Goal: Task Accomplishment & Management: Manage account settings

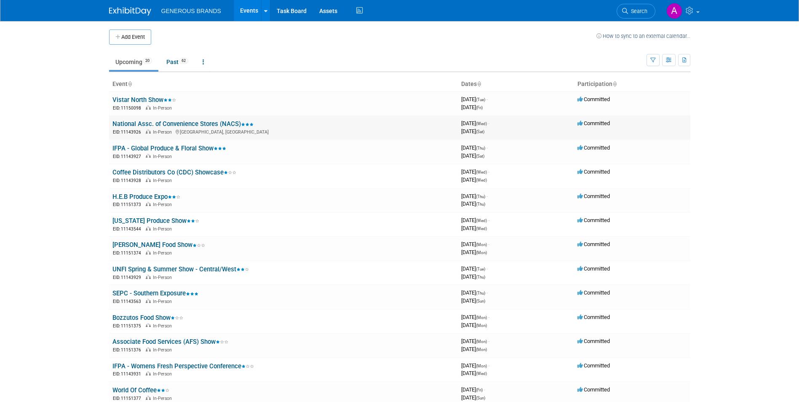
click at [180, 126] on link "National Assc. of Convenience Stores (NACS)" at bounding box center [183, 124] width 141 height 8
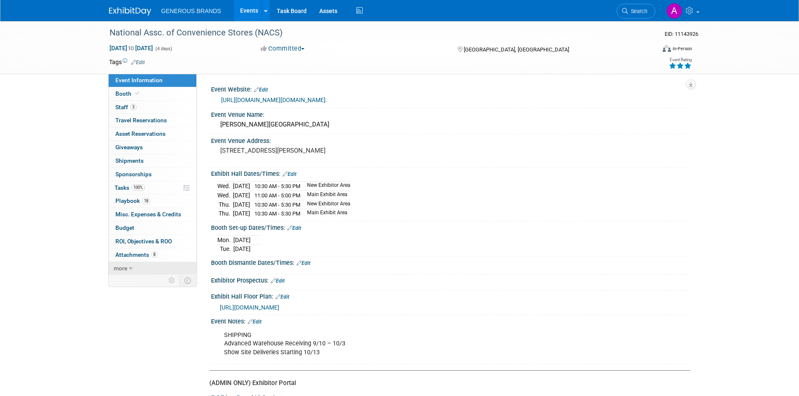
click at [129, 271] on icon at bounding box center [131, 269] width 4 height 6
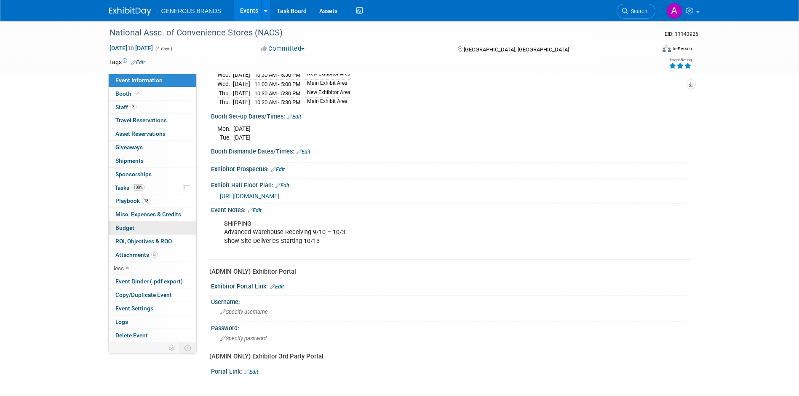
scroll to position [126, 0]
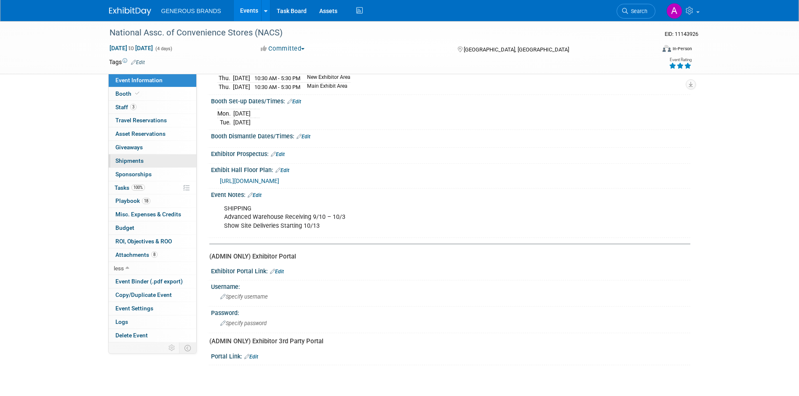
click at [147, 165] on link "0 Shipments 0" at bounding box center [153, 160] width 88 height 13
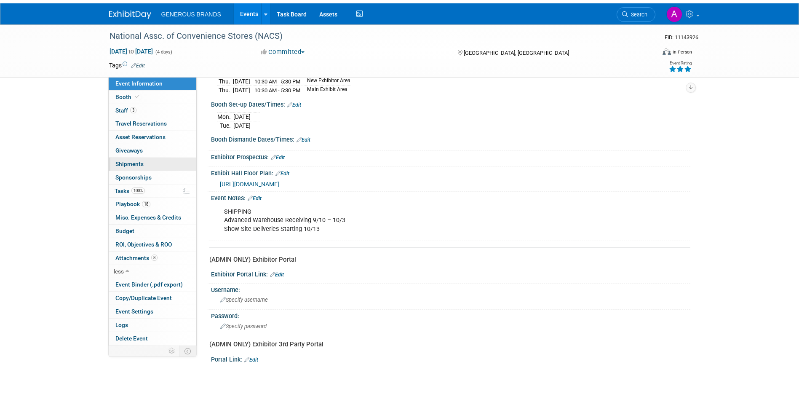
scroll to position [0, 0]
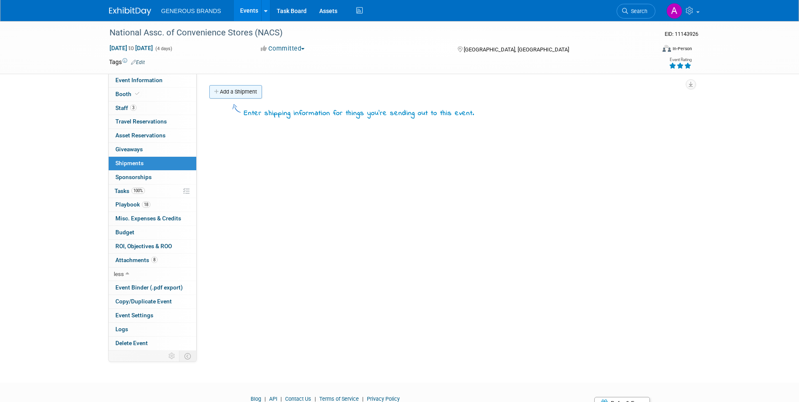
click at [230, 92] on link "Add a Shipment" at bounding box center [235, 91] width 53 height 13
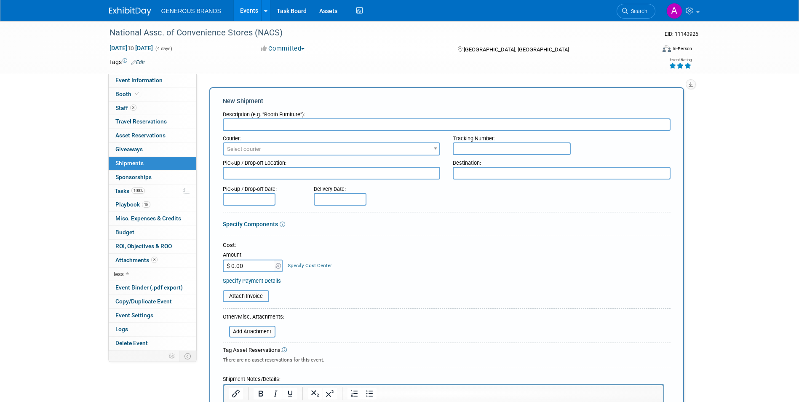
click at [461, 142] on div "Tracking Number:" at bounding box center [562, 136] width 218 height 11
click at [459, 148] on input "text" at bounding box center [512, 148] width 118 height 13
paste input "1Z9W5R580212291303"
type input "1Z9W5R580212291303"
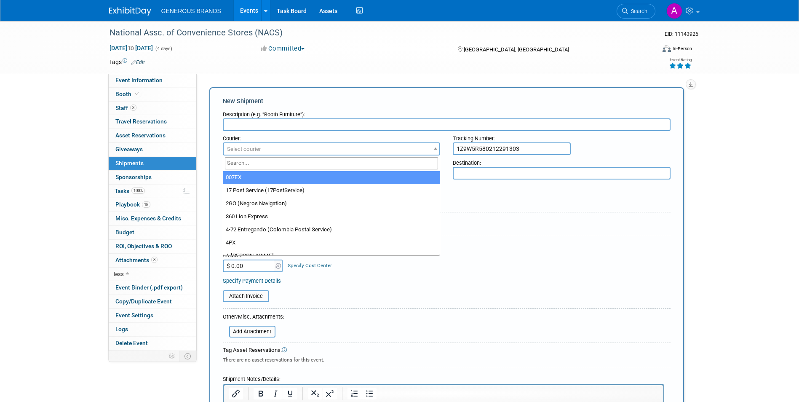
click at [365, 148] on span "Select courier" at bounding box center [332, 149] width 216 height 12
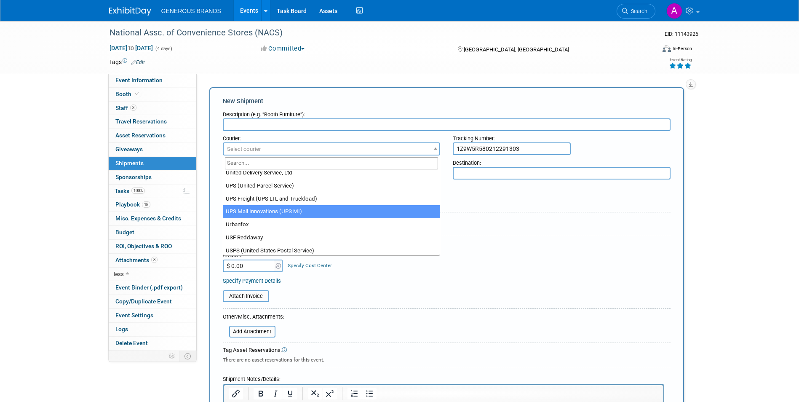
scroll to position [6996, 0]
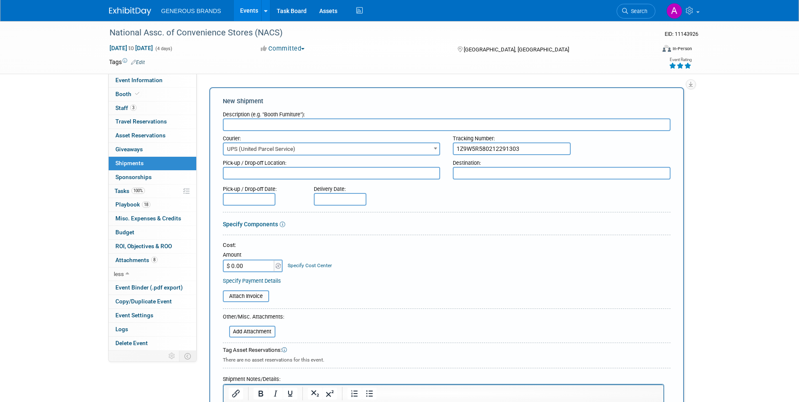
select select "508"
click at [247, 264] on input "$ 0.00" at bounding box center [249, 266] width 53 height 13
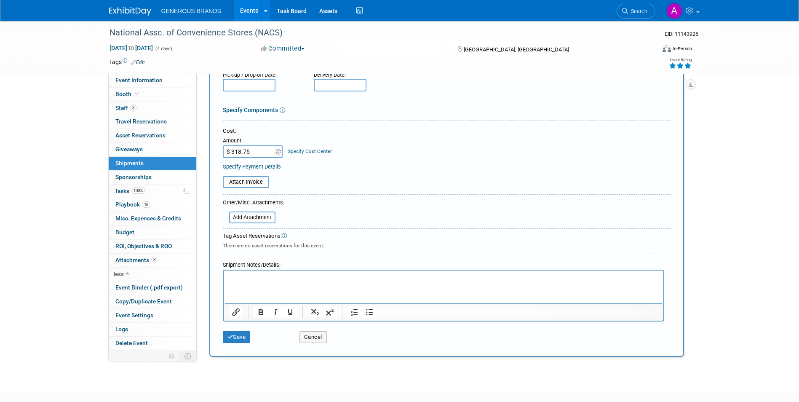
scroll to position [126, 0]
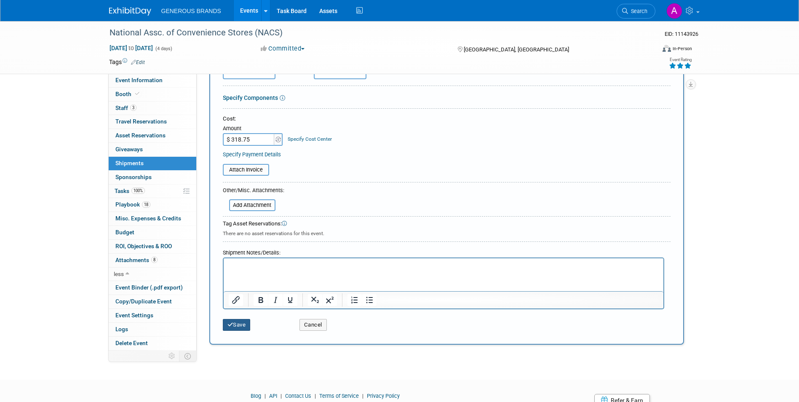
type input "$ 318.75"
click at [246, 324] on button "Save" at bounding box center [237, 325] width 28 height 12
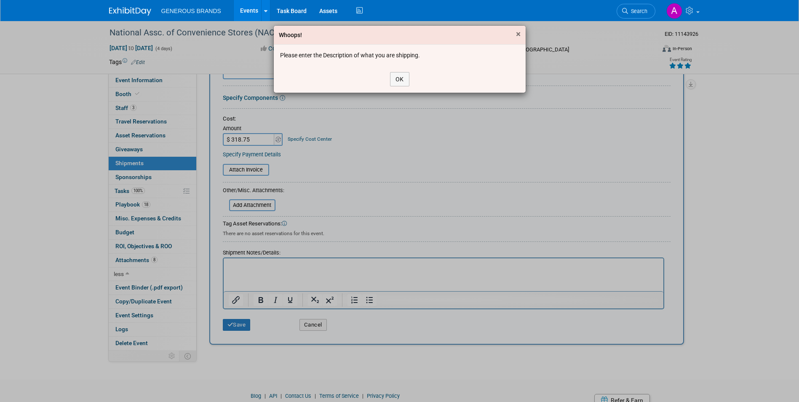
click at [518, 35] on span "×" at bounding box center [518, 34] width 5 height 10
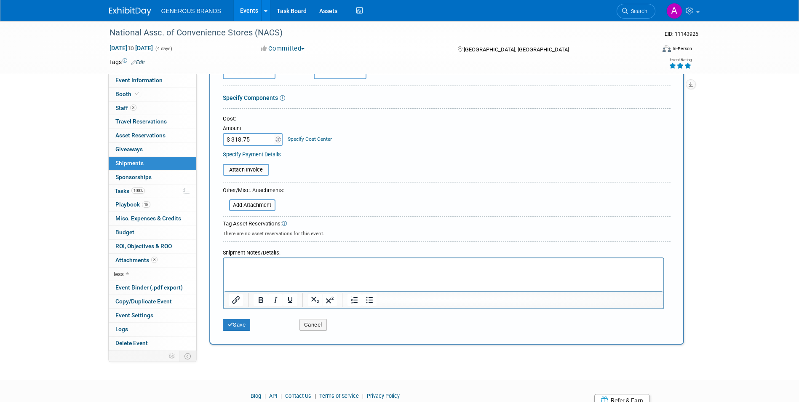
click at [290, 270] on html at bounding box center [443, 264] width 440 height 12
click at [251, 322] on button "Save" at bounding box center [237, 325] width 28 height 12
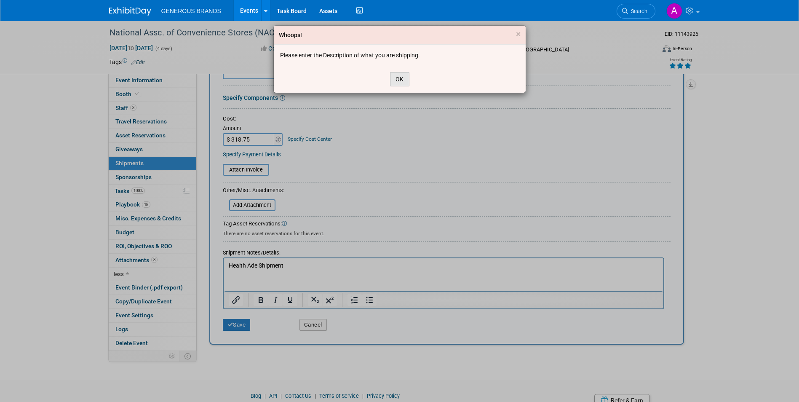
click at [393, 77] on button "OK" at bounding box center [399, 79] width 19 height 14
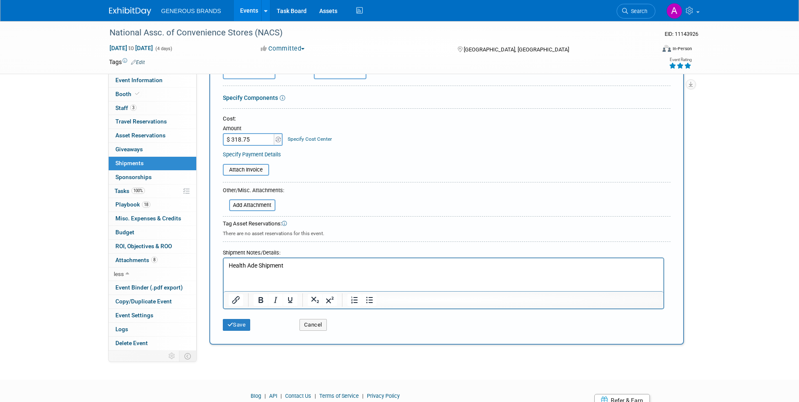
drag, startPoint x: 304, startPoint y: 273, endPoint x: 258, endPoint y: 267, distance: 46.8
click at [225, 262] on html "Health Ade Shipment" at bounding box center [443, 264] width 440 height 12
drag, startPoint x: 285, startPoint y: 265, endPoint x: 445, endPoint y: 528, distance: 308.3
click at [223, 270] on html "Health Ade Shipment" at bounding box center [443, 264] width 440 height 12
copy p "Health Ade Shipment"
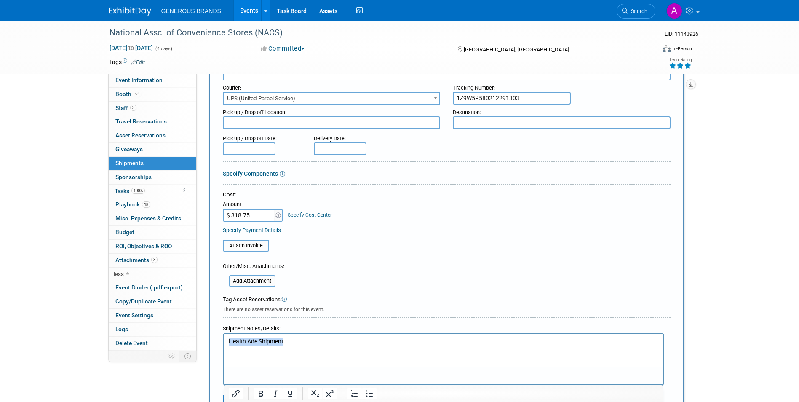
scroll to position [0, 0]
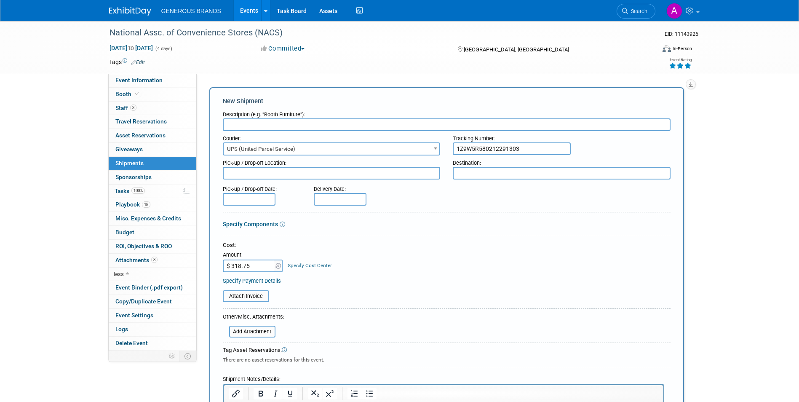
click at [389, 126] on input "text" at bounding box center [447, 124] width 448 height 13
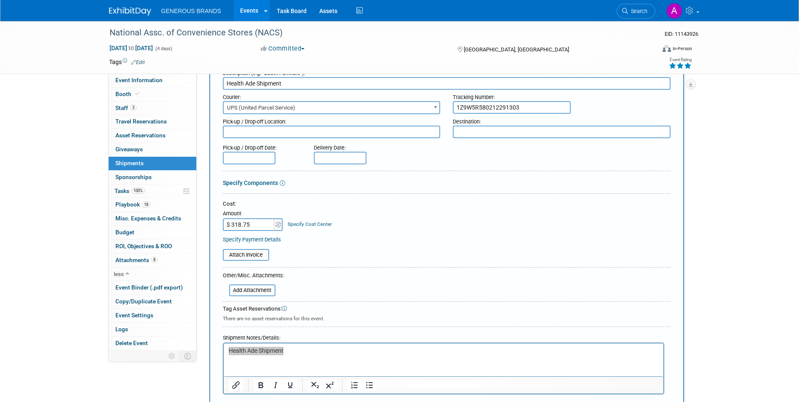
scroll to position [163, 0]
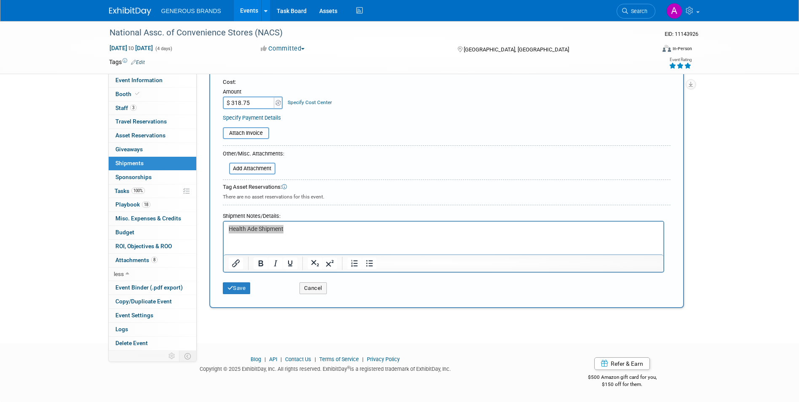
type input "Health Ade Shipment"
drag, startPoint x: 244, startPoint y: 300, endPoint x: 239, endPoint y: 291, distance: 10.4
click at [244, 300] on div "New Shipment Description (e.g. "Booth Furniture"): Health Ade Shipment Courier:…" at bounding box center [446, 116] width 475 height 384
click at [239, 290] on button "Save" at bounding box center [237, 288] width 28 height 12
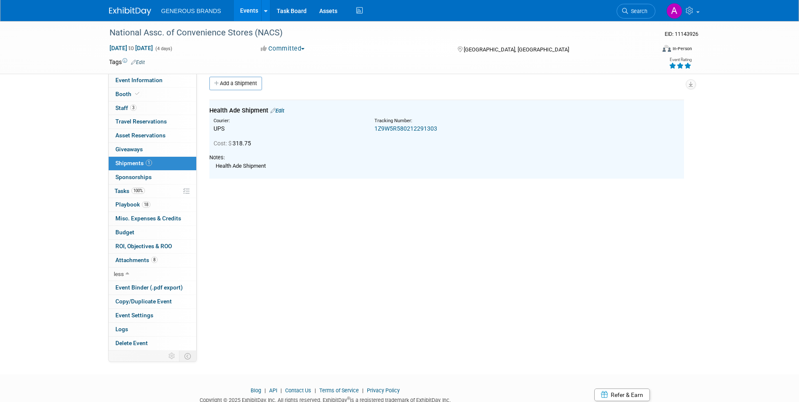
scroll to position [0, 0]
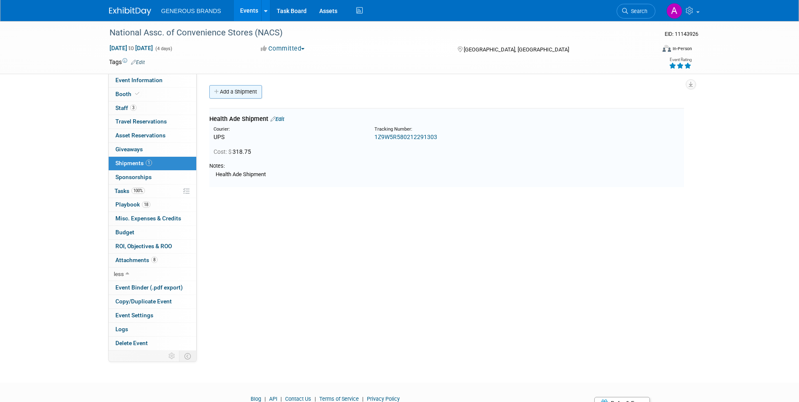
click at [245, 90] on link "Add a Shipment" at bounding box center [235, 91] width 53 height 13
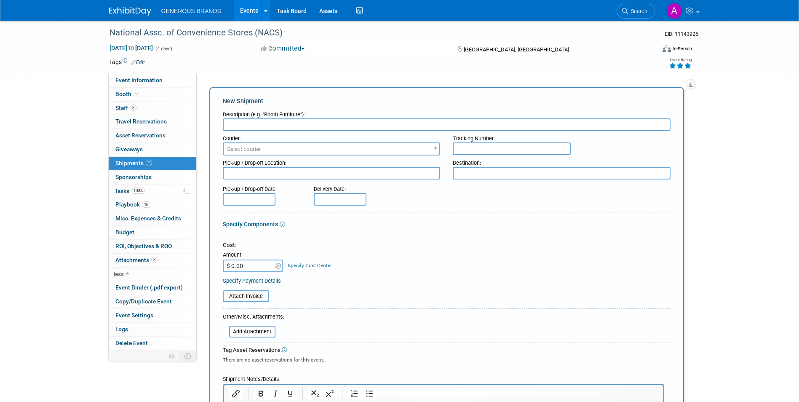
click at [483, 150] on input "text" at bounding box center [512, 148] width 118 height 13
paste input "885049023150"
type input "885049023150"
click at [404, 152] on span "Select courier" at bounding box center [332, 149] width 216 height 12
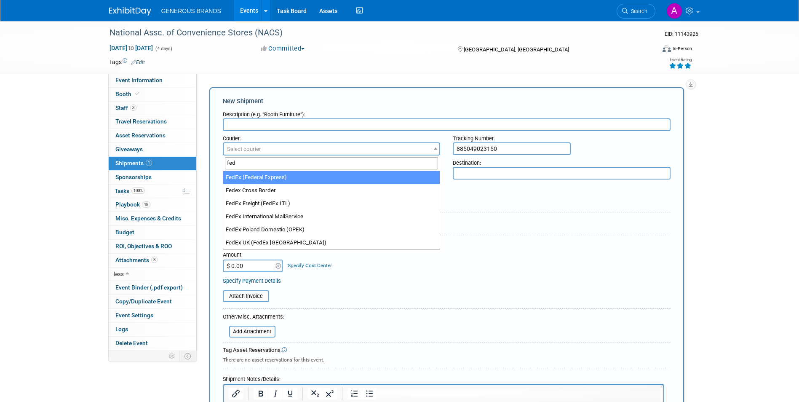
type input "fed"
select select "206"
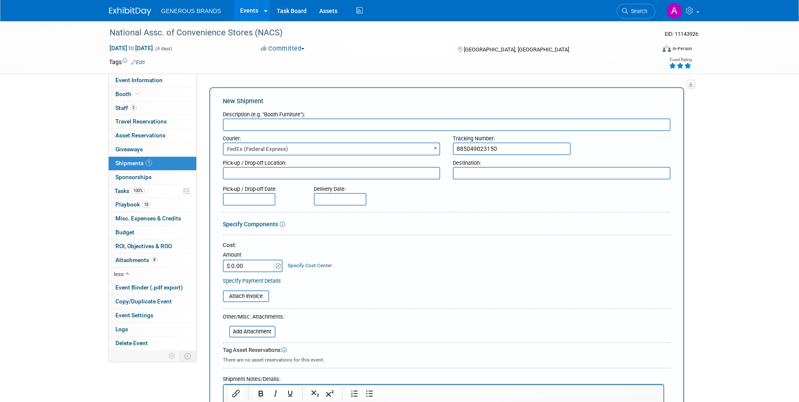
click at [367, 126] on input "text" at bounding box center [447, 124] width 448 height 13
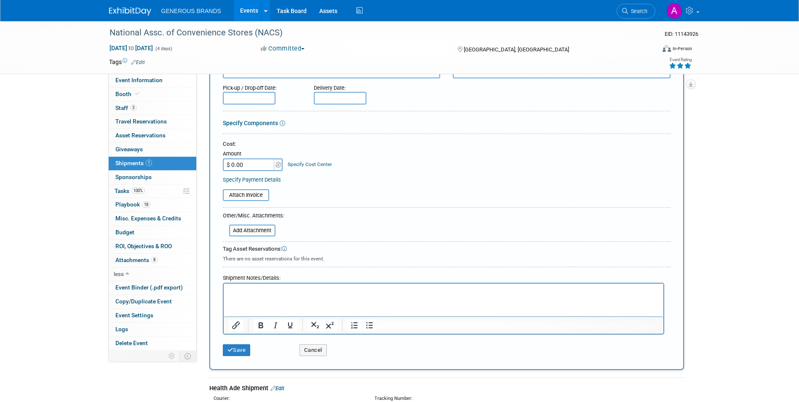
scroll to position [211, 0]
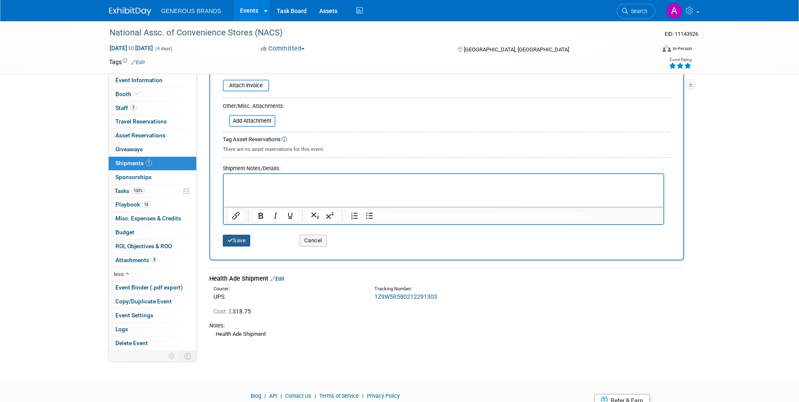
type input "Cups, Napkins and SOS kit"
click at [243, 242] on button "Save" at bounding box center [237, 241] width 28 height 12
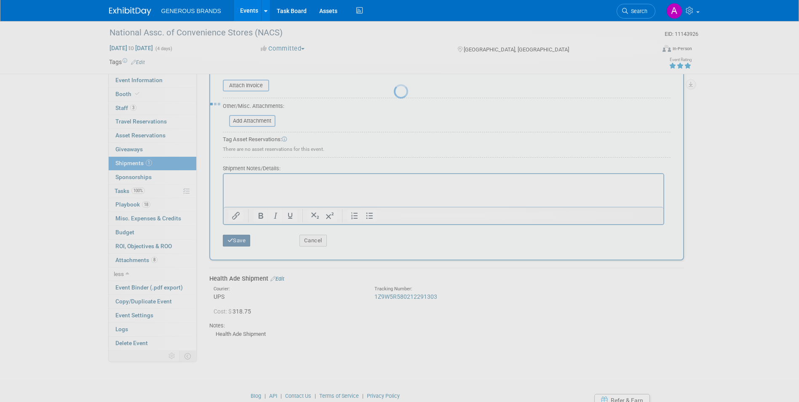
scroll to position [40, 0]
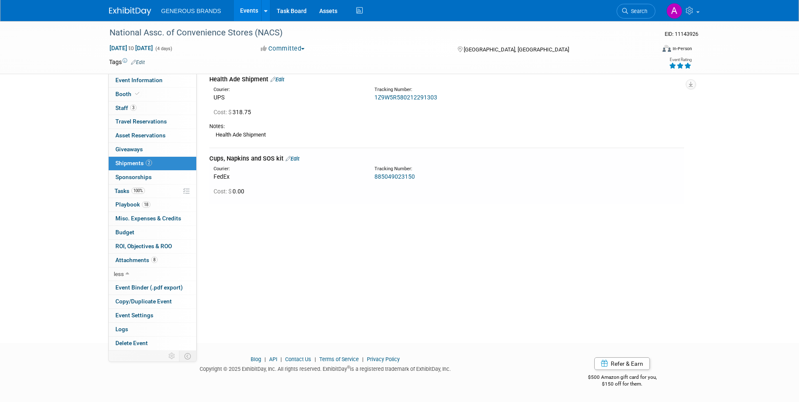
click at [302, 158] on div "Cups, Napkins and SOS kit Edit" at bounding box center [446, 158] width 475 height 9
click at [298, 158] on link "Edit" at bounding box center [293, 159] width 14 height 6
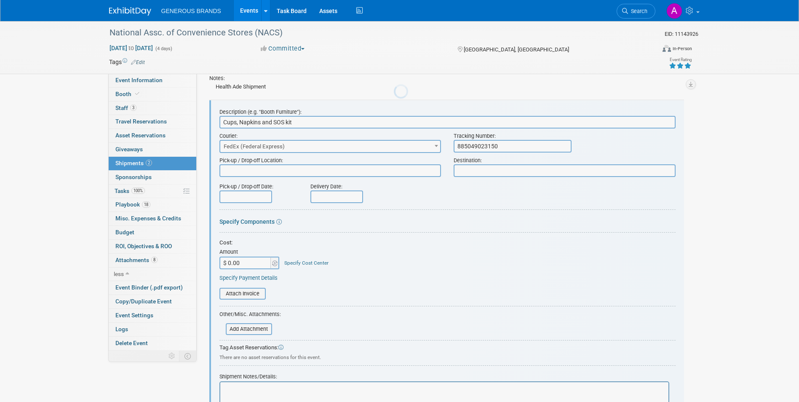
scroll to position [92, 0]
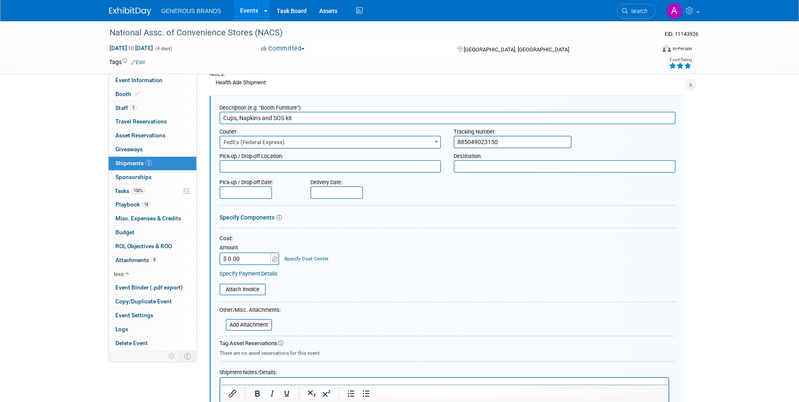
click at [241, 260] on input "$ 0.00" at bounding box center [246, 258] width 53 height 13
paste input "135.46"
type input "$ 135.46"
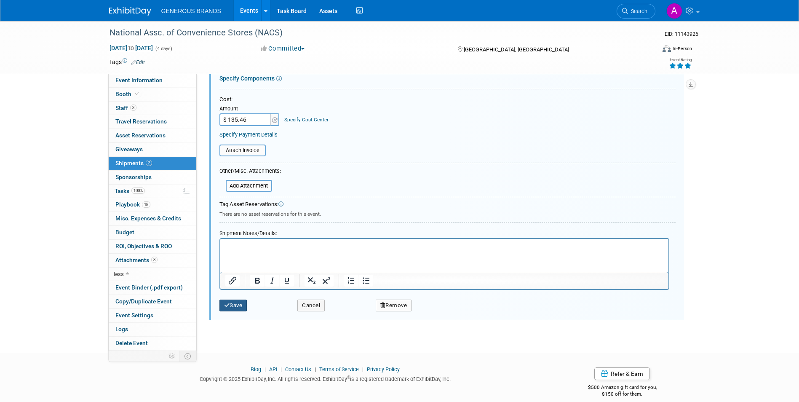
click at [239, 304] on button "Save" at bounding box center [234, 306] width 28 height 12
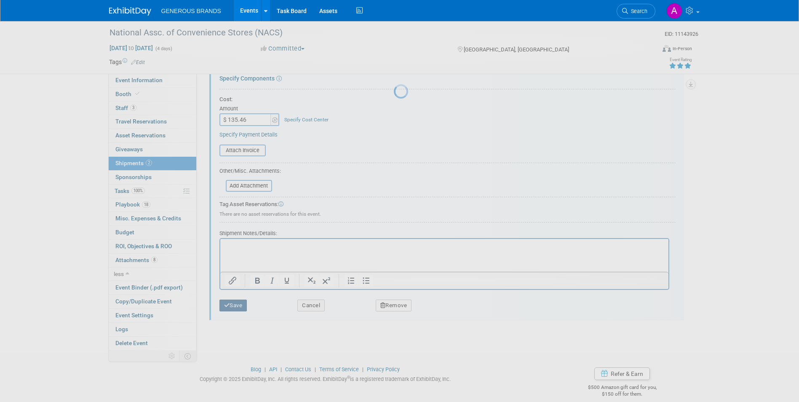
scroll to position [40, 0]
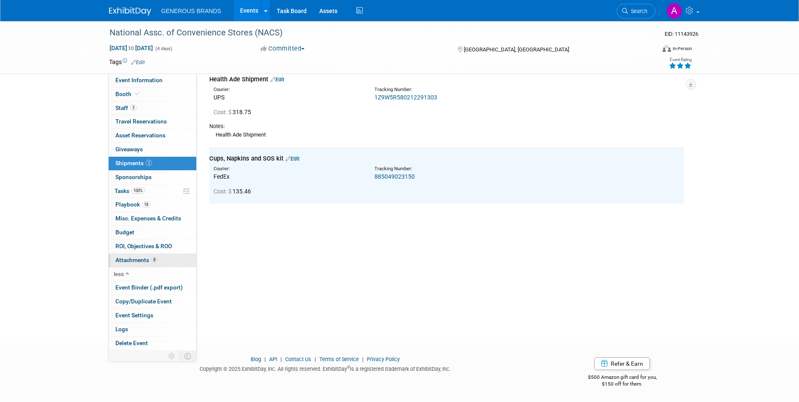
click at [148, 264] on link "8 Attachments 8" at bounding box center [153, 260] width 88 height 13
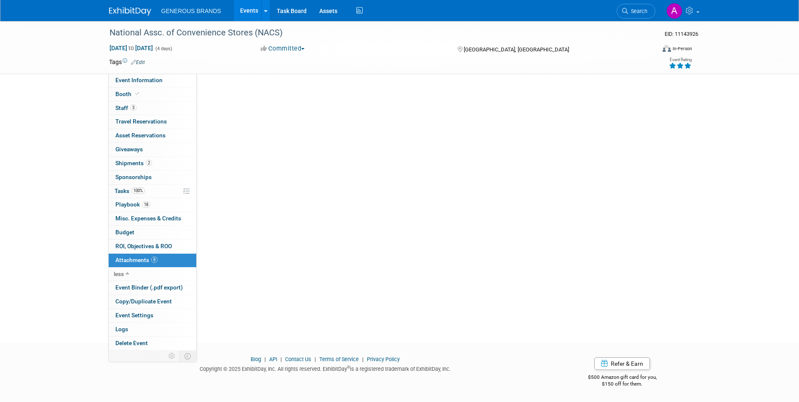
scroll to position [0, 0]
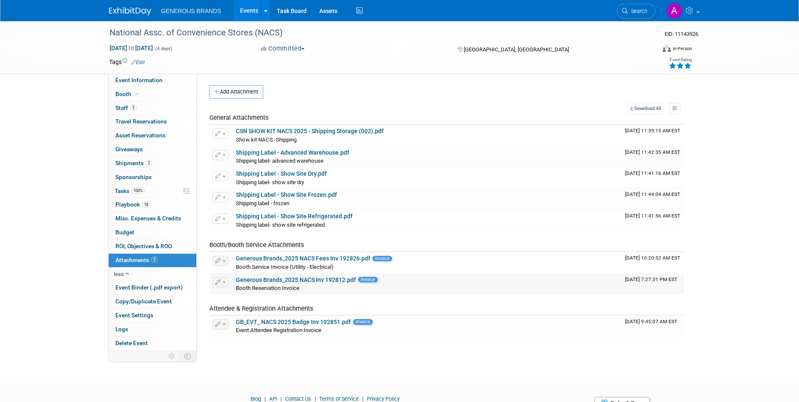
click at [336, 279] on link "Generous Brands_2025 NACS Inv 192812.pdf" at bounding box center [296, 279] width 120 height 7
click at [159, 236] on link "Budget" at bounding box center [153, 232] width 88 height 13
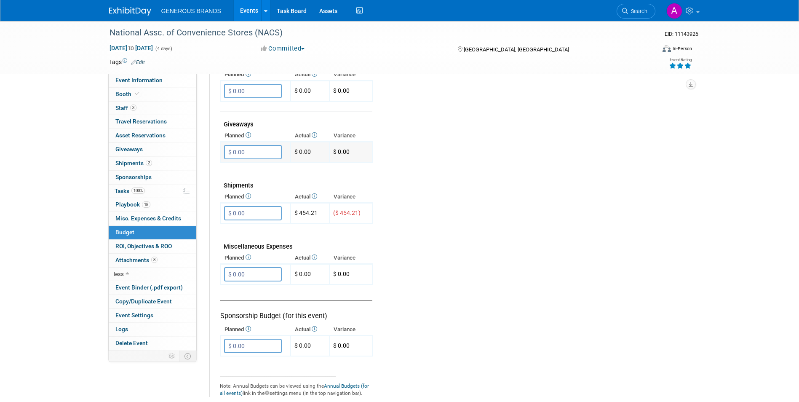
scroll to position [379, 0]
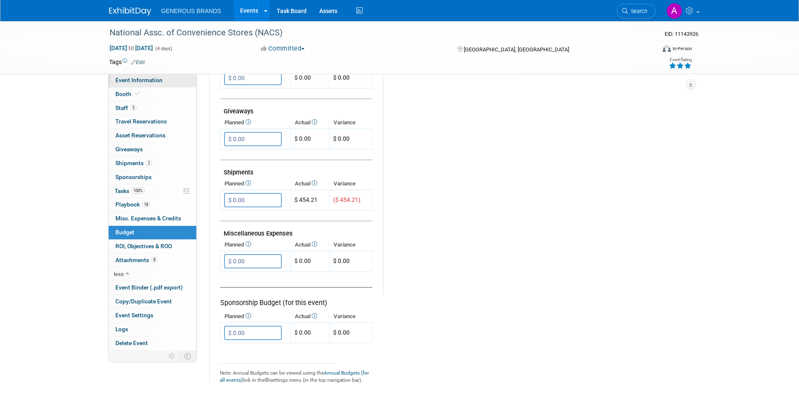
click at [165, 78] on link "Event Information" at bounding box center [153, 80] width 88 height 13
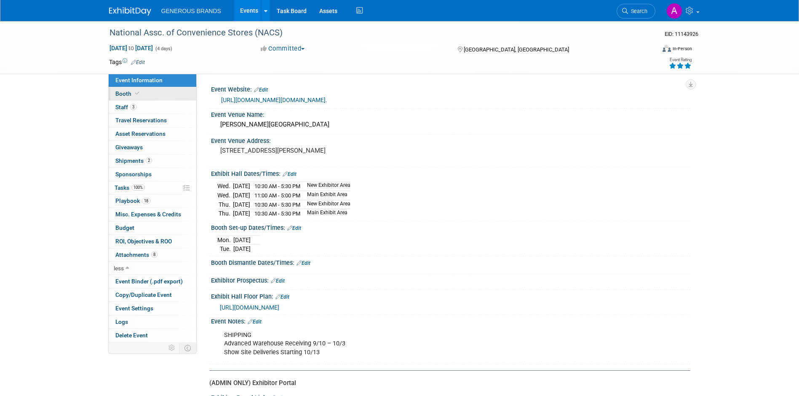
click at [168, 98] on link "Booth" at bounding box center [153, 93] width 88 height 13
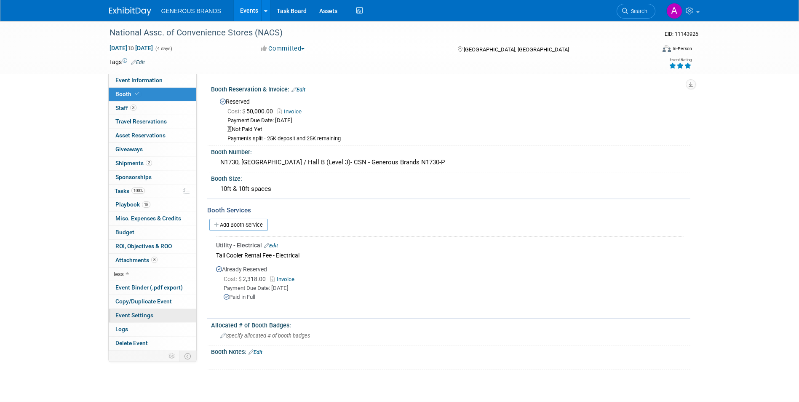
click at [143, 315] on span "Event Settings" at bounding box center [134, 315] width 38 height 7
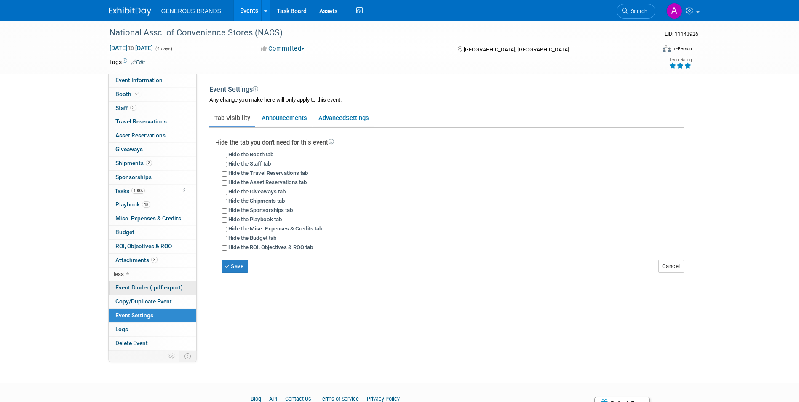
click at [148, 288] on span "Event Binder (.pdf export)" at bounding box center [148, 287] width 67 height 7
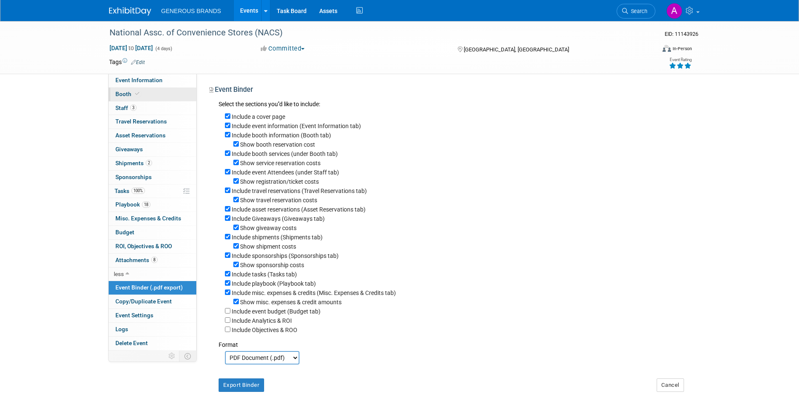
click at [140, 93] on link "Booth" at bounding box center [153, 94] width 88 height 13
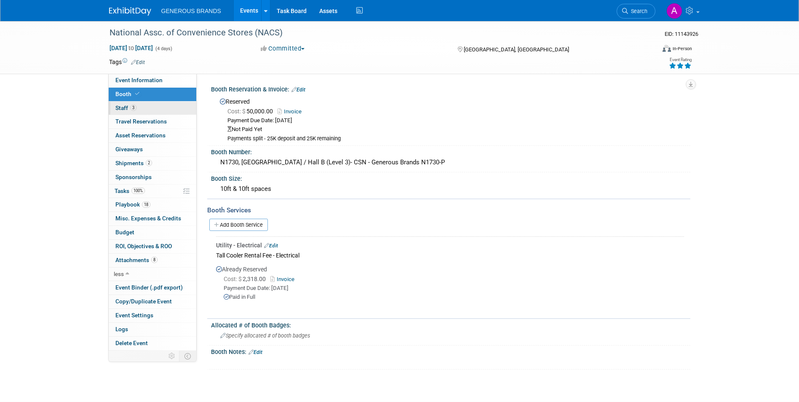
click at [153, 107] on link "3 Staff 3" at bounding box center [153, 108] width 88 height 13
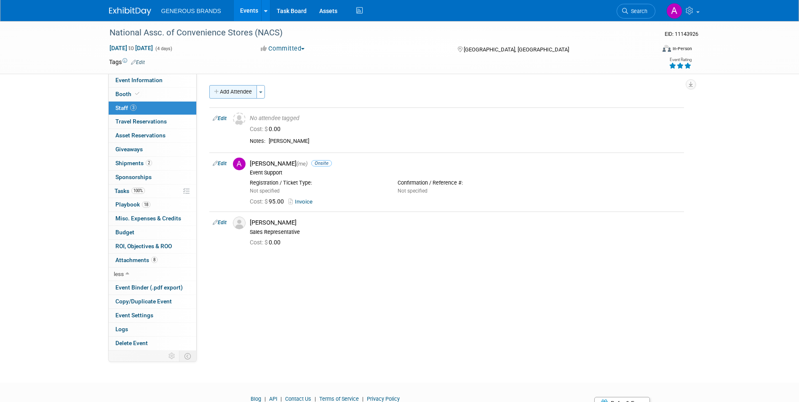
click at [236, 96] on button "Add Attendee" at bounding box center [233, 91] width 48 height 13
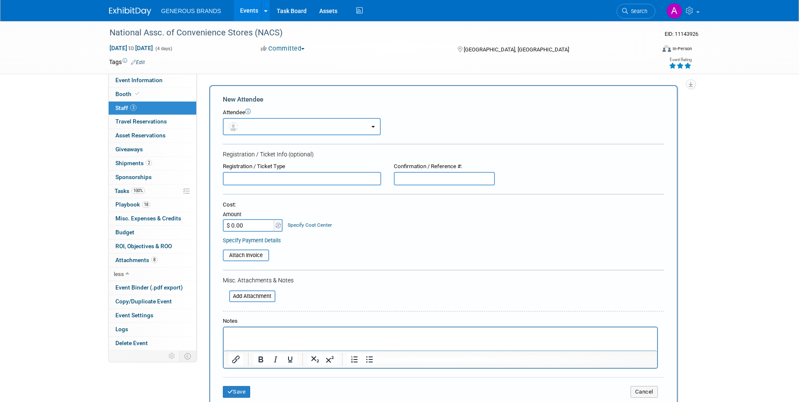
click at [275, 129] on button "button" at bounding box center [302, 126] width 158 height 17
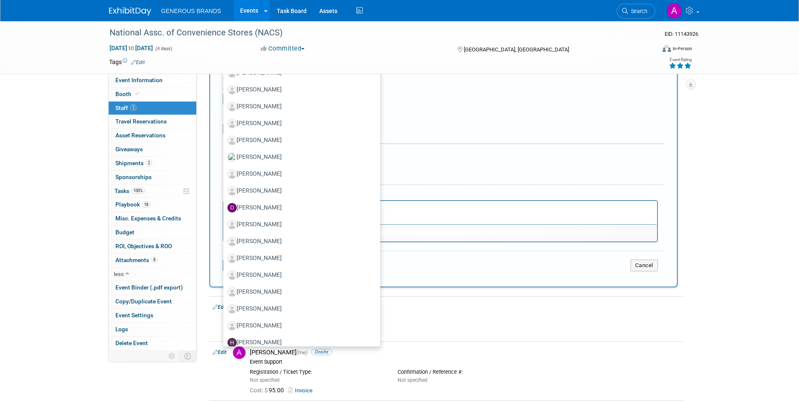
click at [426, 99] on div "Cost: Amount $ 0.00 Specify Cost Center Cost Center -- Not Specified --" at bounding box center [444, 90] width 442 height 31
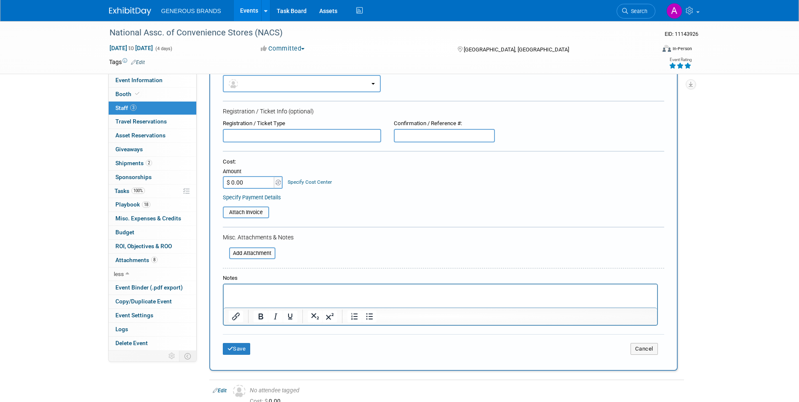
scroll to position [42, 0]
click at [315, 297] on html at bounding box center [440, 291] width 434 height 12
click at [240, 350] on button "Save" at bounding box center [237, 350] width 28 height 12
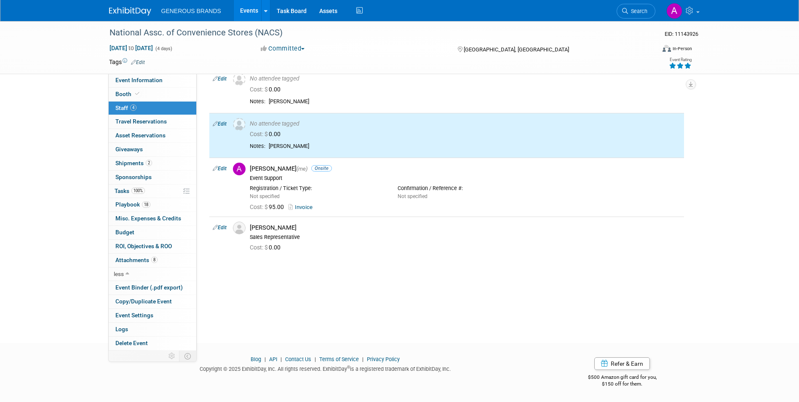
scroll to position [0, 0]
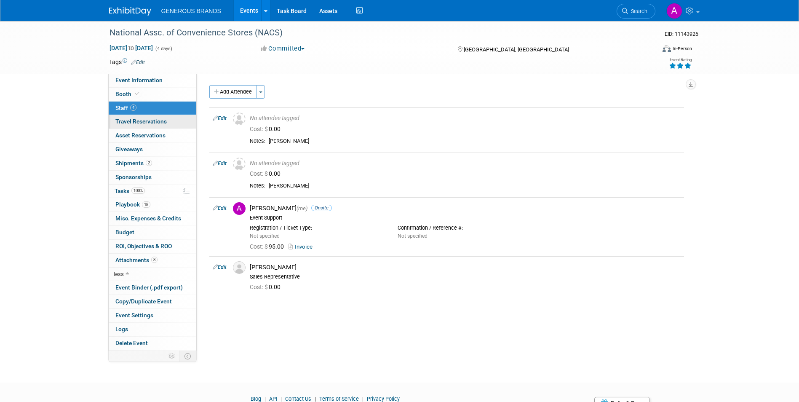
click at [156, 118] on link "0 Travel Reservations 0" at bounding box center [153, 121] width 88 height 13
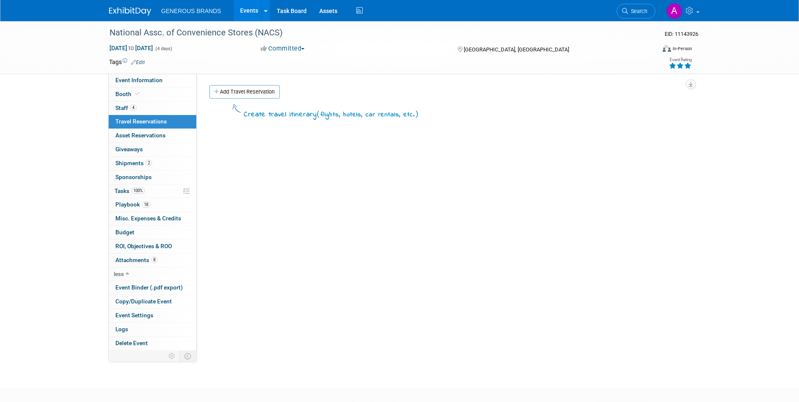
click at [158, 129] on link "0 Travel Reservations 0" at bounding box center [153, 121] width 88 height 13
click at [157, 137] on span "Asset Reservations 0" at bounding box center [140, 135] width 50 height 7
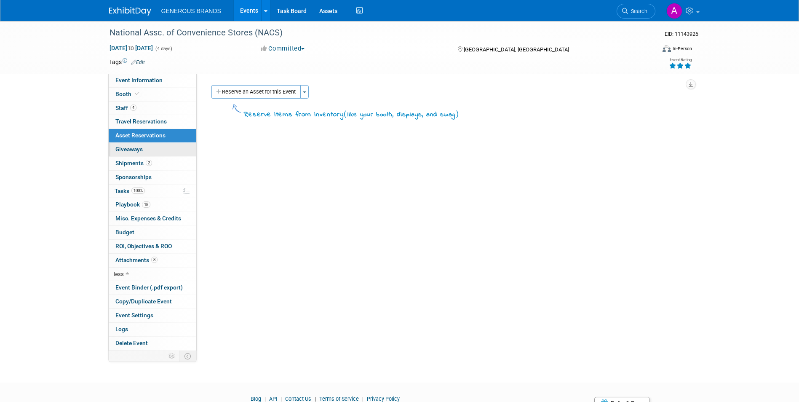
click at [154, 148] on link "0 Giveaways 0" at bounding box center [153, 149] width 88 height 13
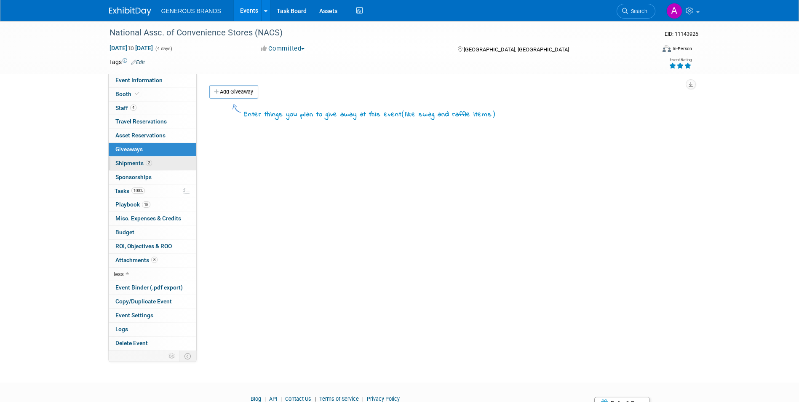
click at [143, 165] on span "Shipments 2" at bounding box center [133, 163] width 37 height 7
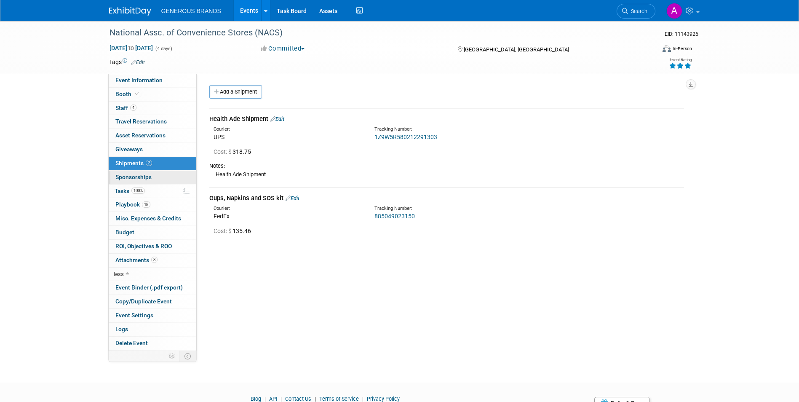
click at [157, 175] on link "0 Sponsorships 0" at bounding box center [153, 177] width 88 height 13
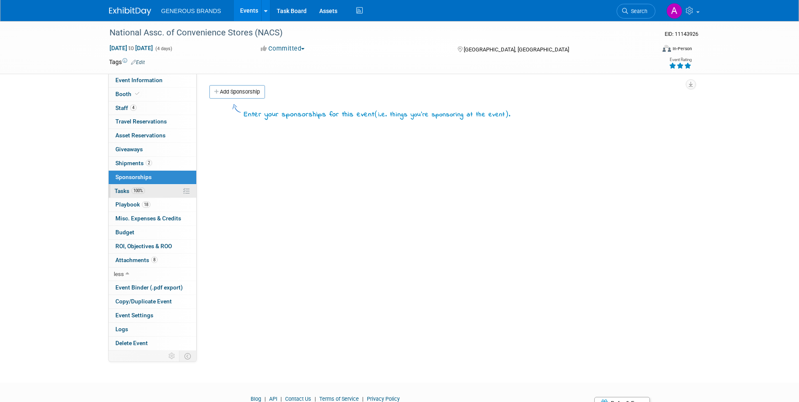
click at [166, 196] on link "100% Tasks 100%" at bounding box center [153, 191] width 88 height 13
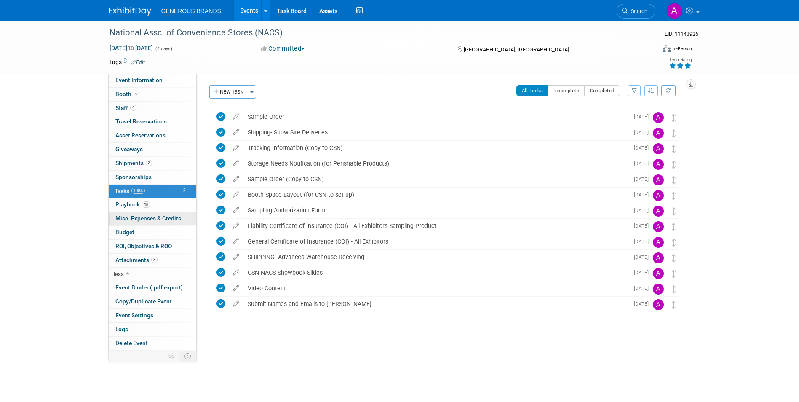
click at [168, 221] on span "Misc. Expenses & Credits 0" at bounding box center [148, 218] width 66 height 7
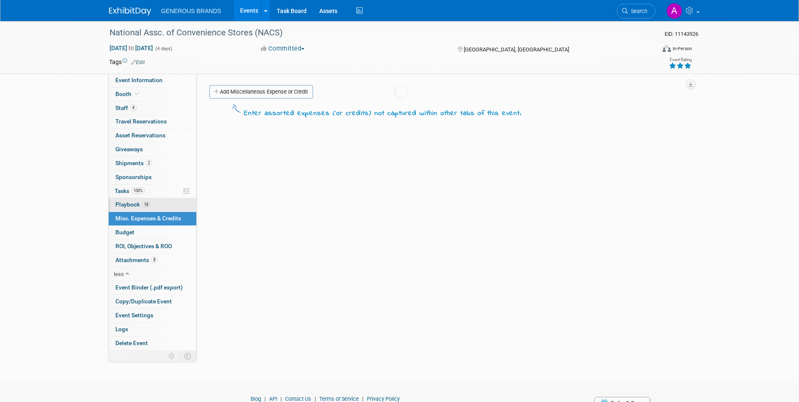
click at [168, 211] on div "Event Information Event Info Booth Booth 4 Staff 4 Staff 0 Travel Reservations …" at bounding box center [152, 212] width 89 height 277
click at [169, 205] on link "18 Playbook 18" at bounding box center [153, 204] width 88 height 13
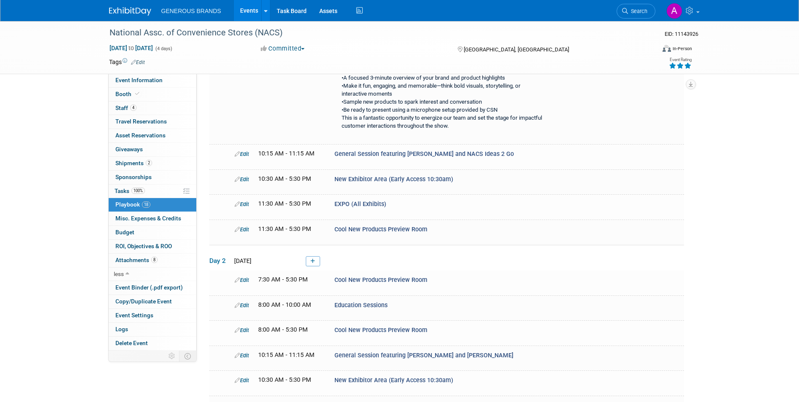
scroll to position [337, 0]
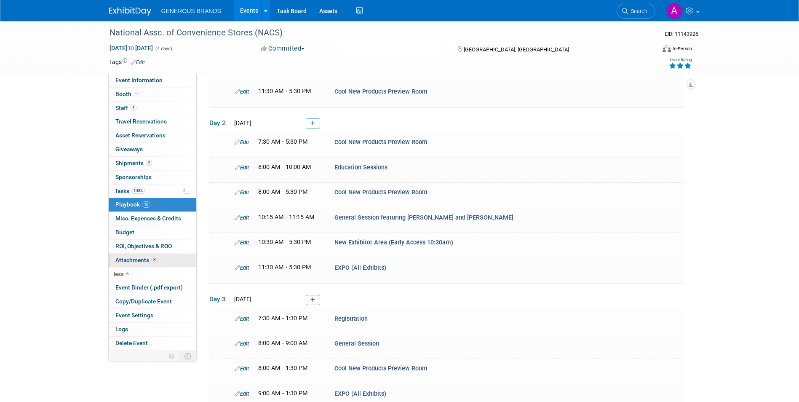
click at [141, 258] on span "Attachments 8" at bounding box center [136, 260] width 42 height 7
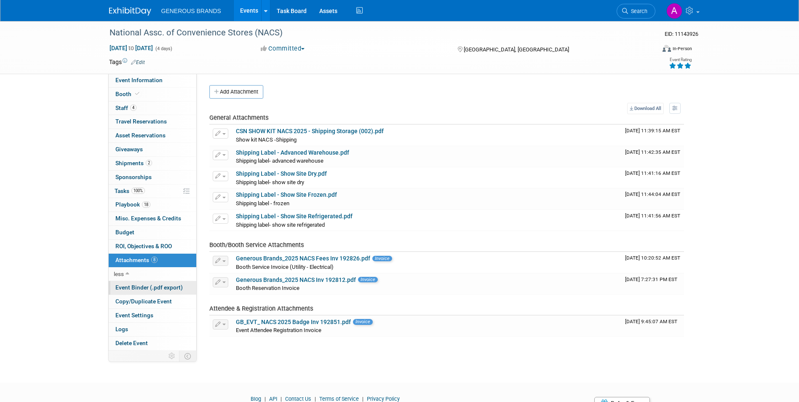
click at [162, 284] on link "Event Binder (.pdf export)" at bounding box center [153, 287] width 88 height 13
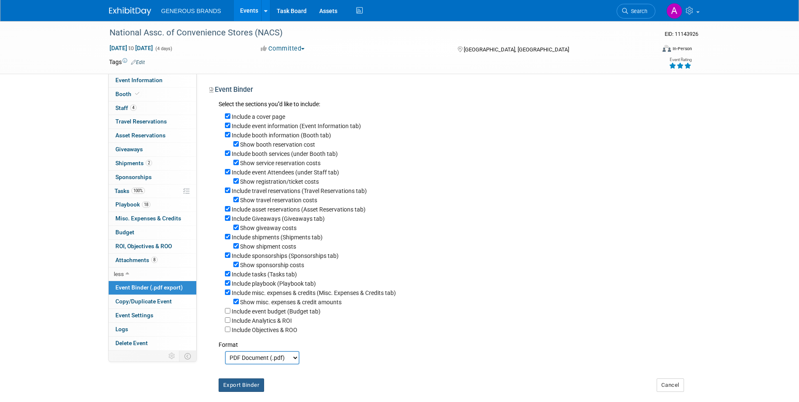
click at [255, 392] on button "Export Binder" at bounding box center [242, 384] width 46 height 13
click at [143, 261] on span "Attachments 8" at bounding box center [136, 260] width 42 height 7
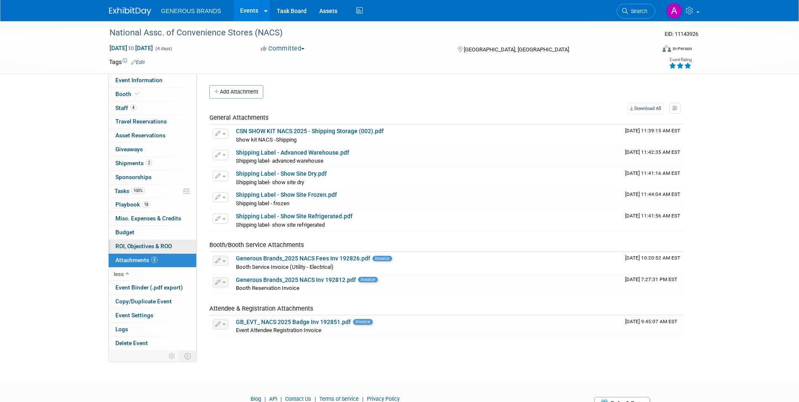
click at [145, 250] on link "0 ROI, Objectives & ROO 0" at bounding box center [153, 246] width 88 height 13
